Goal: Transaction & Acquisition: Purchase product/service

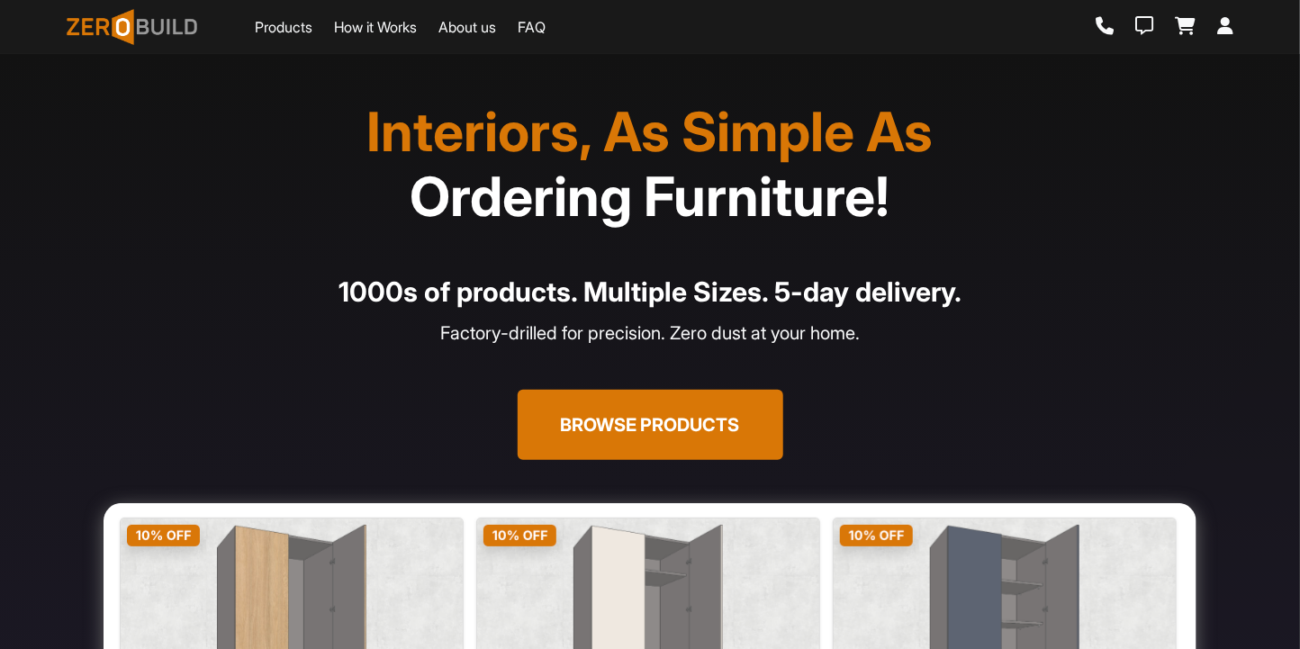
click at [298, 29] on link "Products" at bounding box center [284, 27] width 58 height 22
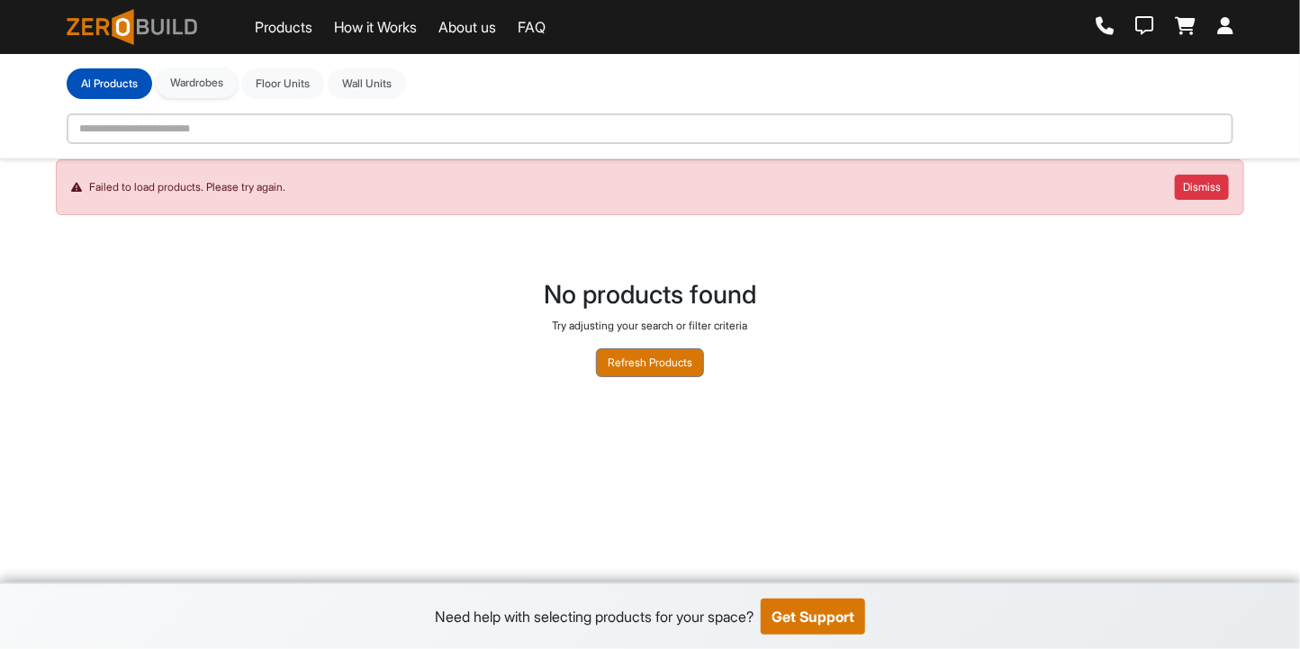
click at [227, 86] on button "Wardrobes" at bounding box center [197, 83] width 82 height 31
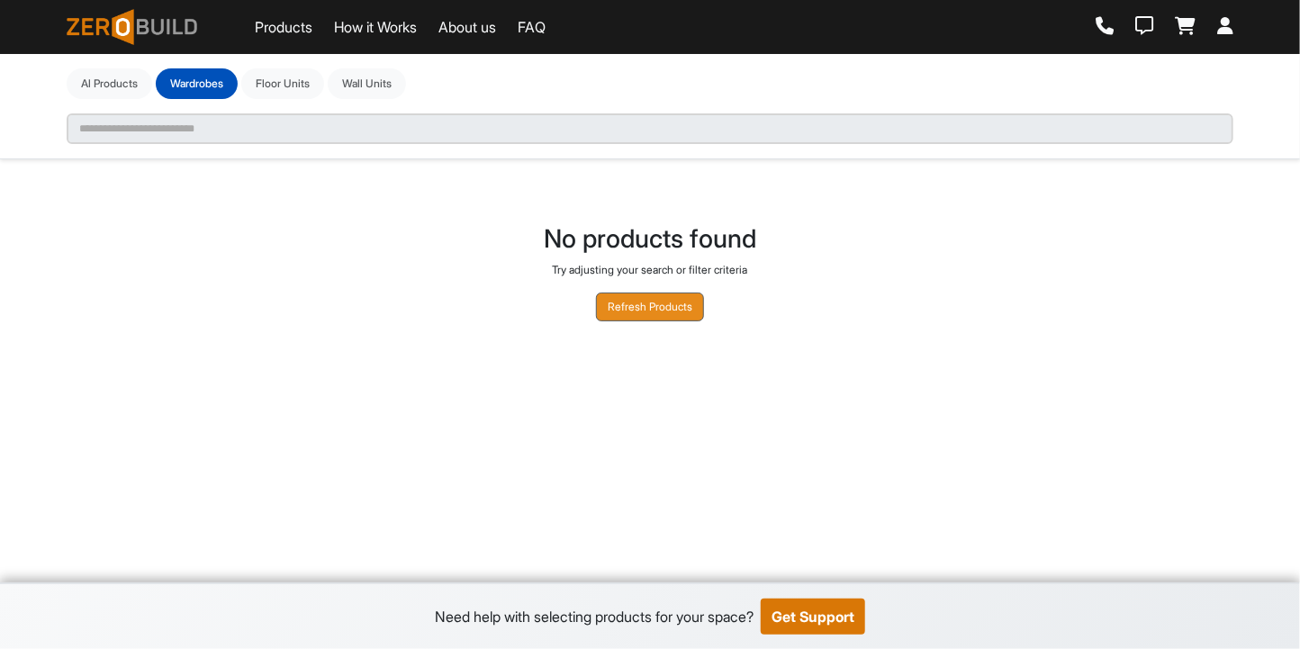
click at [657, 300] on button "Refresh Products" at bounding box center [650, 307] width 108 height 29
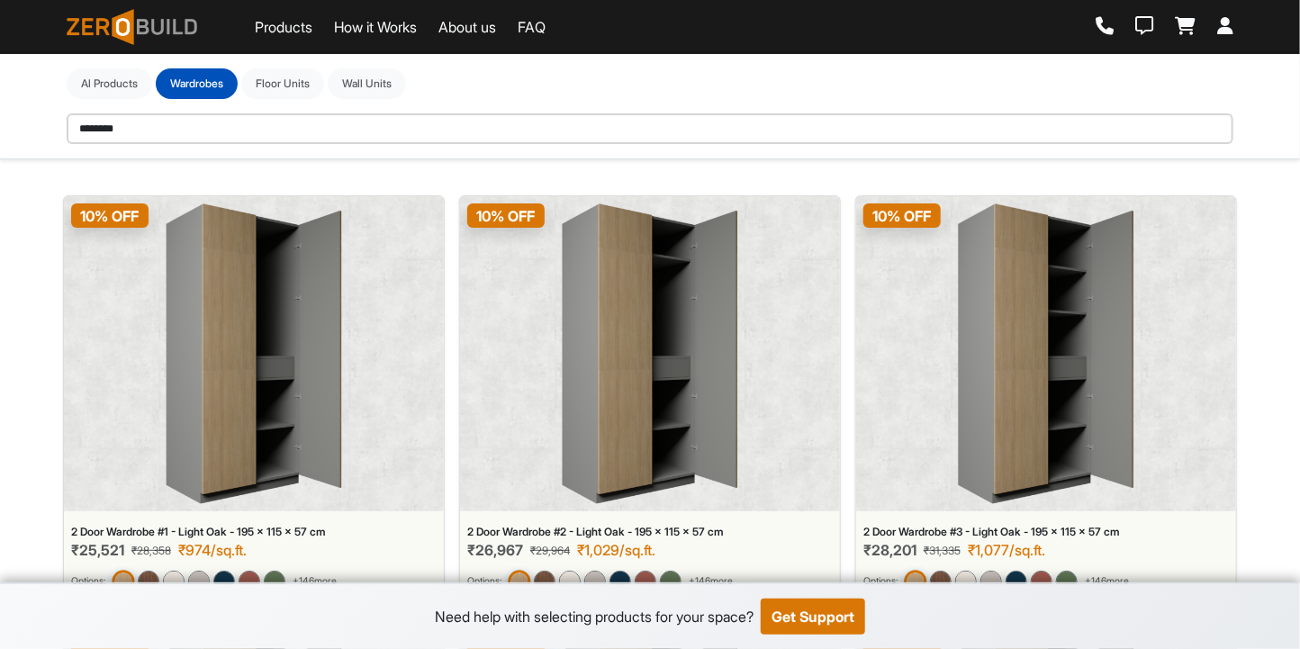
click at [264, 334] on img at bounding box center [254, 354] width 177 height 301
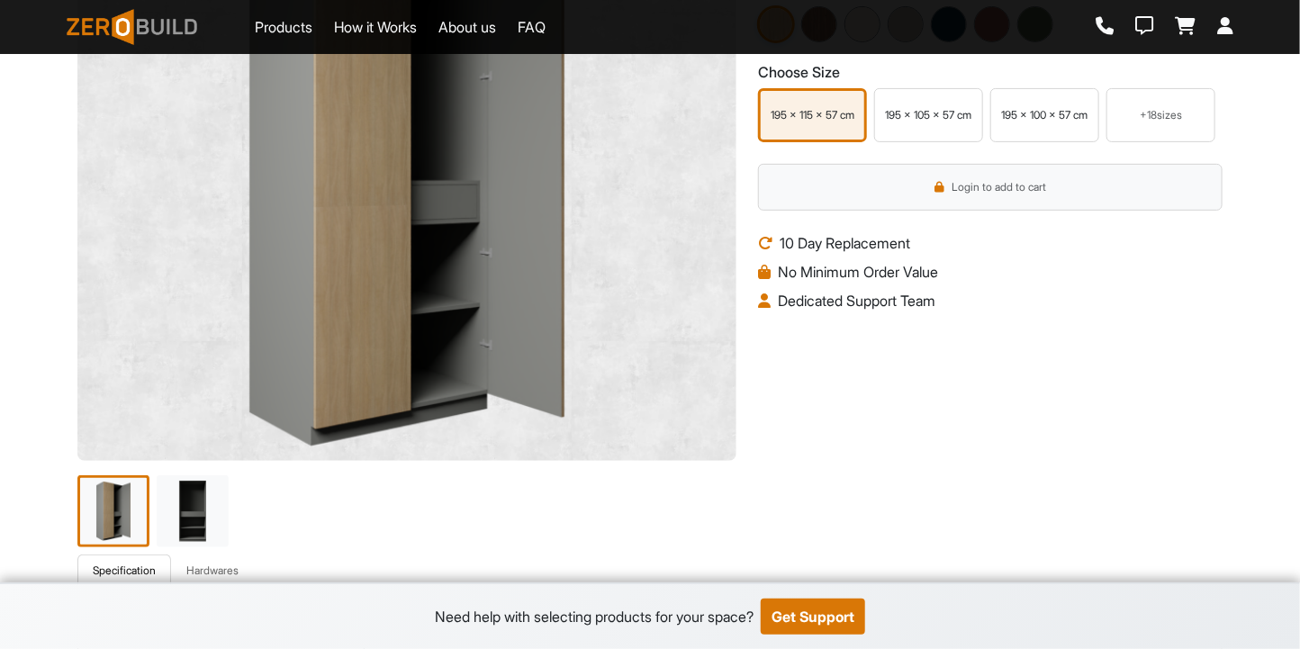
scroll to position [195, 0]
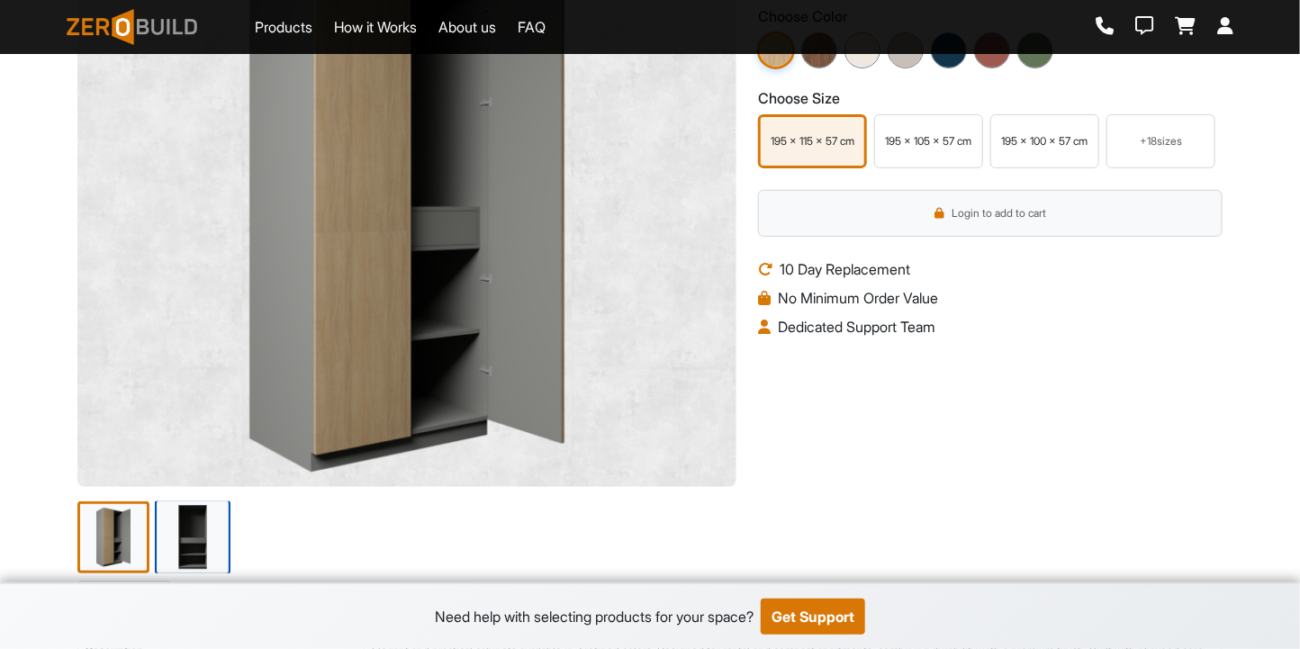
click at [175, 533] on img at bounding box center [193, 538] width 76 height 76
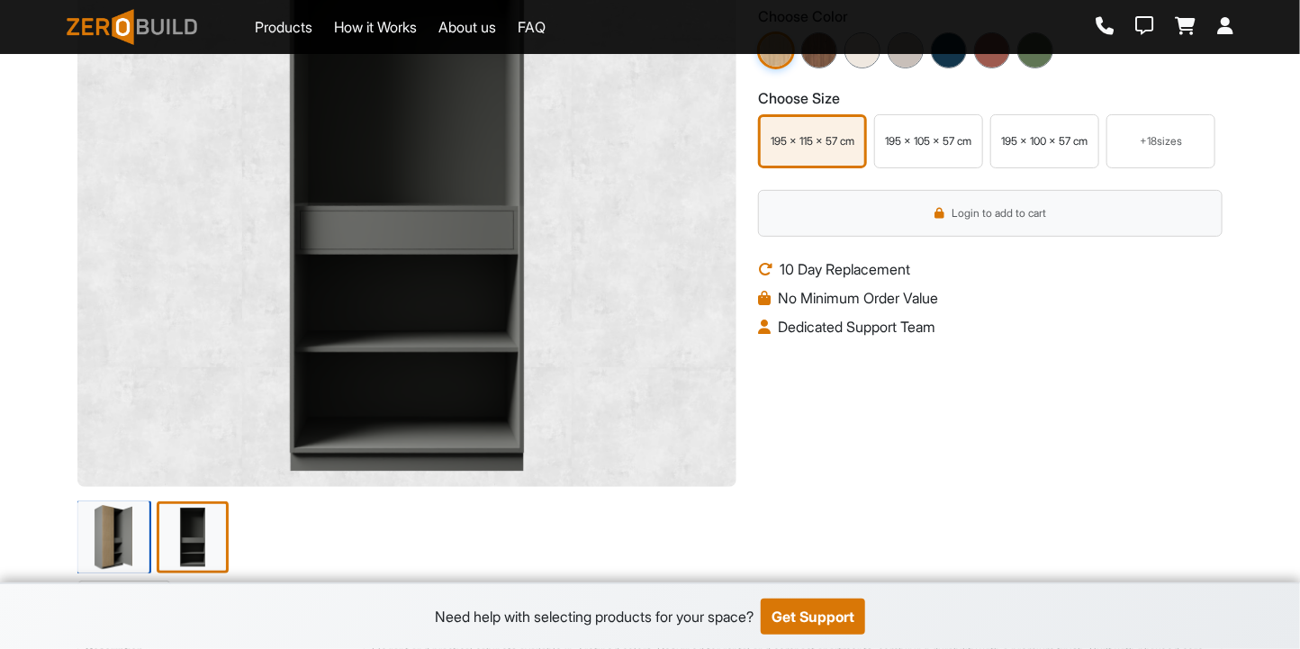
click at [148, 539] on img at bounding box center [114, 538] width 76 height 76
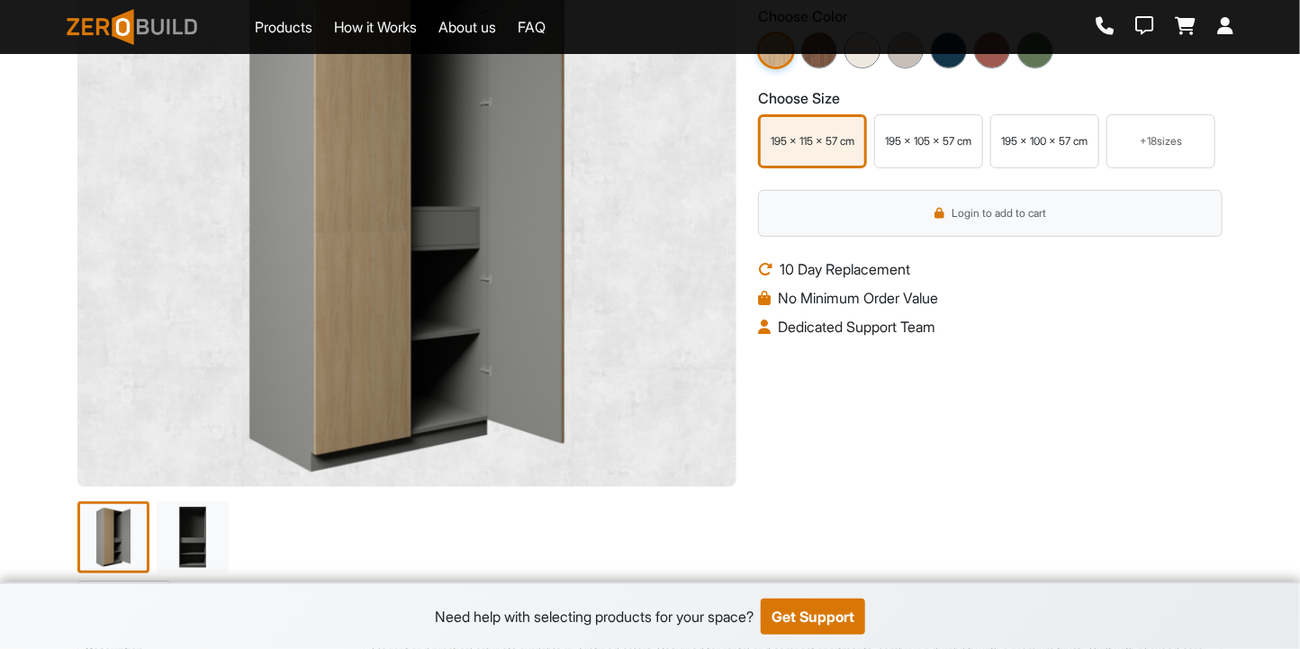
scroll to position [0, 0]
